Goal: Task Accomplishment & Management: Use online tool/utility

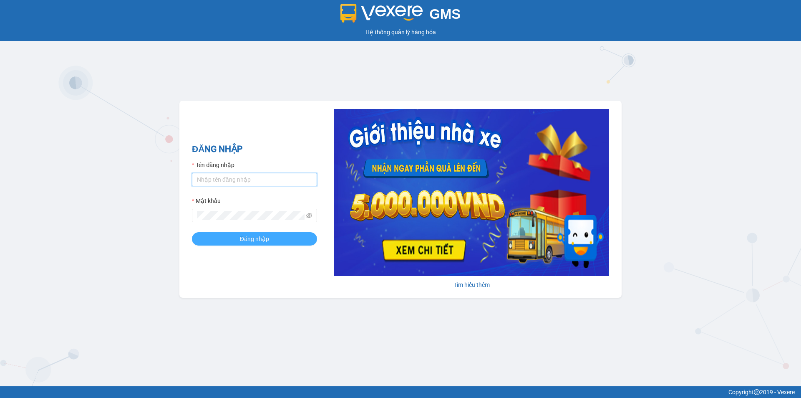
type input "ngoc.thanhphongdn"
click at [225, 236] on button "Đăng nhập" at bounding box center [254, 238] width 125 height 13
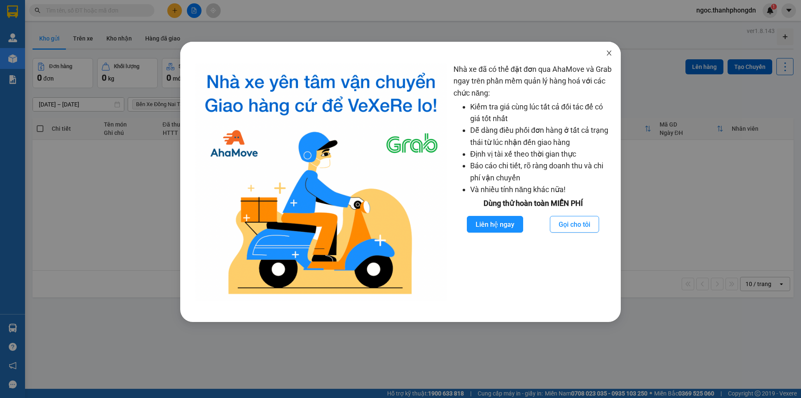
drag, startPoint x: 607, startPoint y: 53, endPoint x: 567, endPoint y: 133, distance: 90.0
click at [607, 53] on icon "close" at bounding box center [609, 53] width 7 height 7
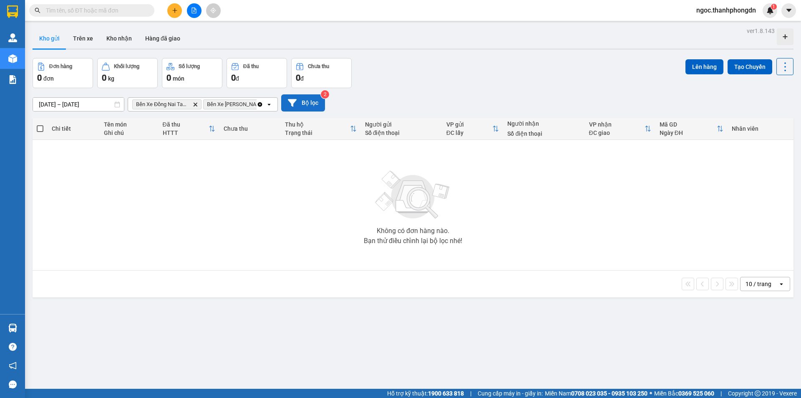
click at [299, 101] on button "Bộ lọc" at bounding box center [303, 102] width 44 height 17
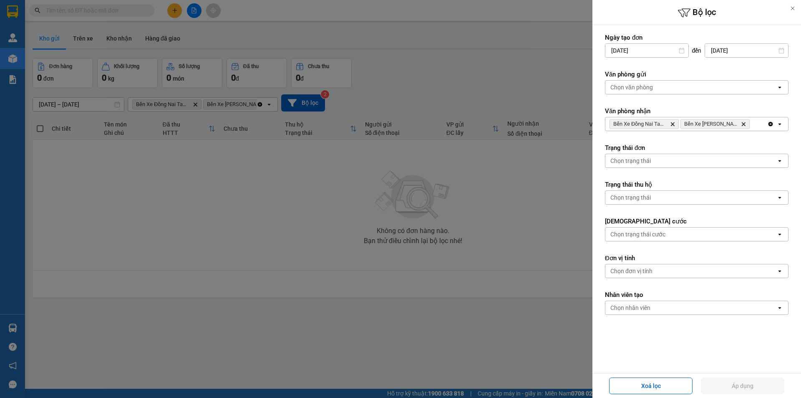
click at [488, 346] on div at bounding box center [400, 199] width 801 height 398
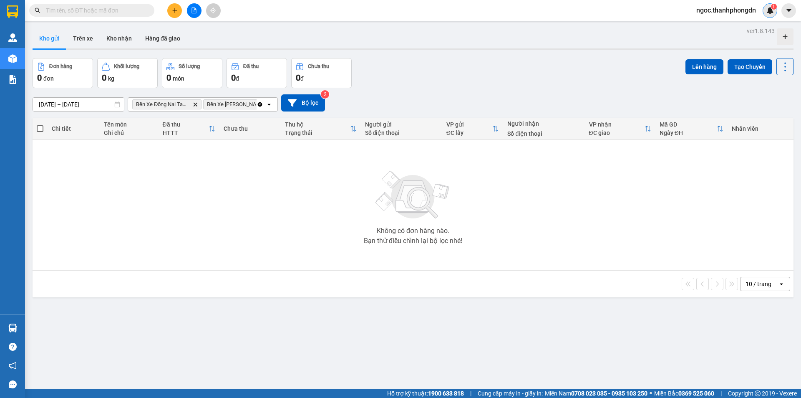
click at [767, 9] on img at bounding box center [771, 11] width 8 height 8
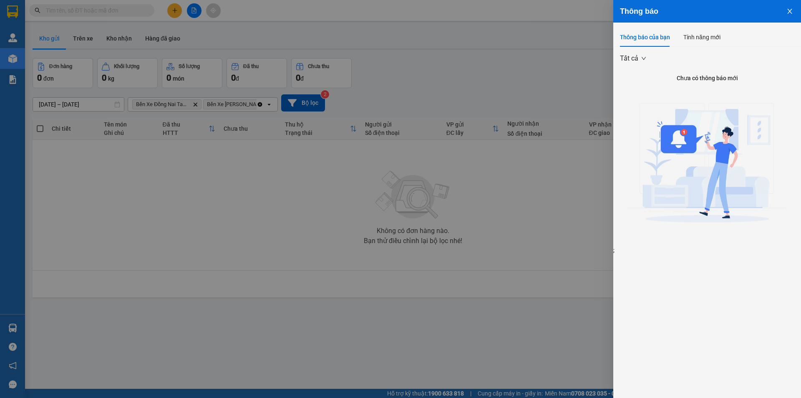
click at [581, 273] on div at bounding box center [400, 199] width 801 height 398
